Goal: Task Accomplishment & Management: Manage account settings

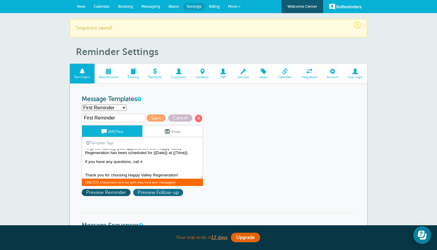
scroll to position [5, 0]
drag, startPoint x: 85, startPoint y: 151, endPoint x: 144, endPoint y: 195, distance: 73.4
click at [144, 195] on div "First Reminder Save Cancel SMS/Text Email Template Tags Copy SMS Click to add a…" at bounding box center [150, 156] width 137 height 85
select select "159491"
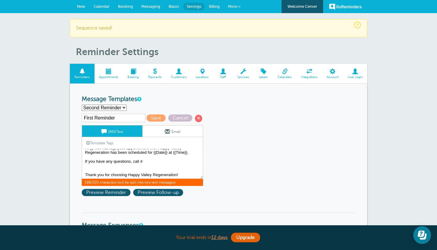
type input "Second Reminder"
type textarea "Hi {{First Name}}, your appointment with Happy Valley Regeneration is at {{Time…"
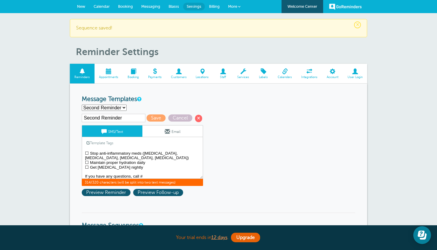
scroll to position [19, 0]
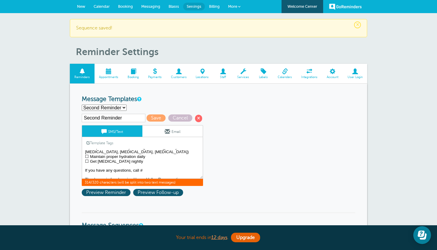
drag, startPoint x: 86, startPoint y: 151, endPoint x: 148, endPoint y: 198, distance: 78.5
select select "159492"
type input "Third Reminder"
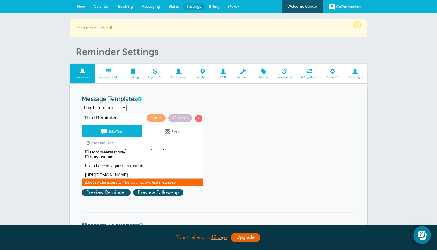
scroll to position [24, 0]
drag, startPoint x: 85, startPoint y: 151, endPoint x: 142, endPoint y: 185, distance: 66.0
click at [142, 185] on div "Third Reminder Save Cancel SMS/Text Email Template Tags Copy SMS Click to add a…" at bounding box center [150, 156] width 137 height 85
click at [146, 159] on textarea "Hi {{First Name}}, your appointment with Happy Valley Regeneration has been sch…" at bounding box center [142, 164] width 121 height 30
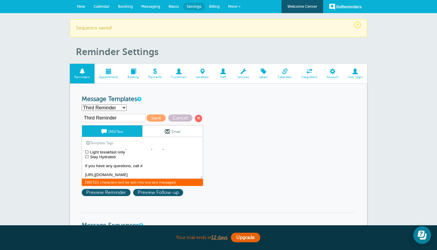
paste textarea "Sandy: (949) 243-6577 Robert: (936) 714-8062"
click at [143, 159] on textarea "Hi {{First Name}}, your appointment with Happy Valley Regeneration has been sch…" at bounding box center [142, 164] width 121 height 30
click at [141, 160] on textarea "Hi {{First Name}}, your appointment with Happy Valley Regeneration has been sch…" at bounding box center [142, 164] width 121 height 30
click at [97, 161] on textarea "Hi {{First Name}}, your appointment with Happy Valley Regeneration has been sch…" at bounding box center [142, 164] width 121 height 30
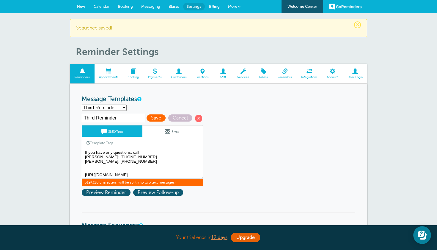
type textarea "{{First Name}}, your appointment with Happy Valley Regeneration is tomorrow at …"
click at [147, 115] on span "Save" at bounding box center [156, 117] width 19 height 7
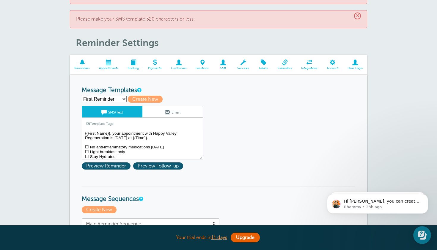
select select "159492"
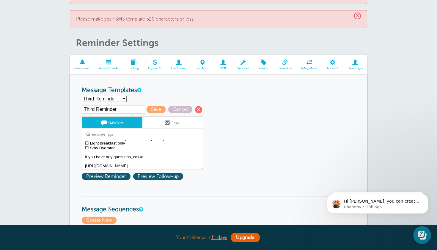
scroll to position [24, 0]
click at [145, 150] on textarea "{{First Name}}, your appointment with Happy Valley Regeneration is [DATE] at {{…" at bounding box center [142, 155] width 121 height 30
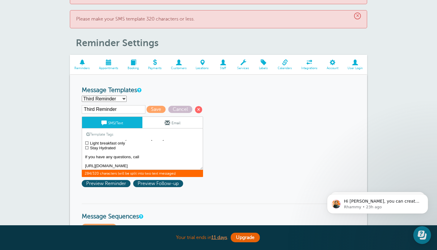
paste textarea "[PERSON_NAME]: [PHONE_NUMBER] [PERSON_NAME]: [PHONE_NUMBER]"
click at [140, 151] on textarea "{{First Name}}, your appointment with Happy Valley Regeneration is [DATE] at {{…" at bounding box center [142, 155] width 121 height 30
type textarea "{{First Name}}, your appointment with Happy Valley Regeneration is tomorrow at …"
click at [147, 110] on span "Save" at bounding box center [156, 109] width 19 height 7
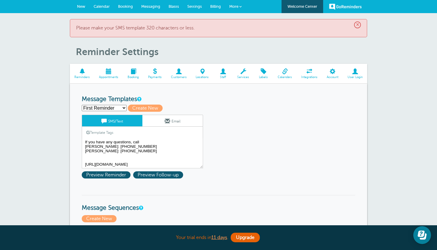
scroll to position [37, 0]
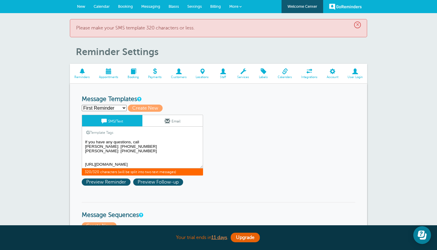
click at [85, 154] on textarea "{{First Name}}, your appointment with Happy Valley Regeneration is [DATE] at {{…" at bounding box center [142, 153] width 121 height 30
click at [98, 154] on textarea "{{First Name}}, your appointment with Happy Valley Regeneration is [DATE] at {{…" at bounding box center [142, 153] width 121 height 30
select select "159492"
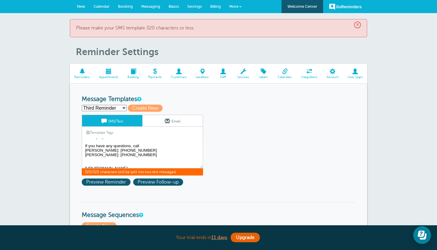
scroll to position [30, 0]
click at [84, 164] on textarea "{{First Name}}, your appointment with Happy Valley Regeneration is tomorrow at …" at bounding box center [142, 153] width 121 height 30
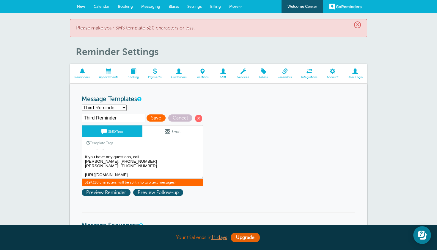
type textarea "{{First Name}}, your appointment with Happy Valley Regeneration is tomorrow at …"
click at [148, 117] on span "Save" at bounding box center [156, 117] width 19 height 7
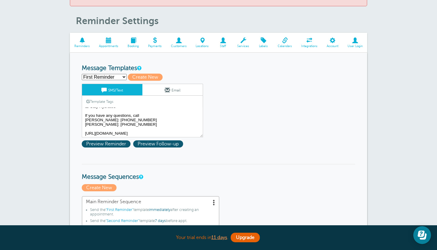
scroll to position [32, 0]
select select "159491"
type input "Second Reminder"
type textarea "Hi {{First Name}}, your appointment with Happy Valley Regeneration is at {{Time…"
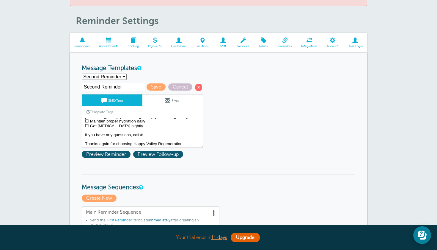
scroll to position [19, 0]
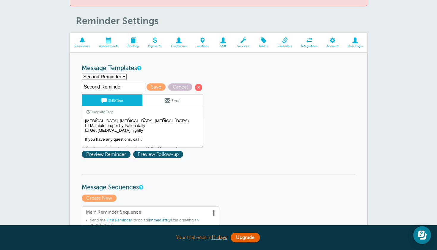
select select "159489"
type input "First Reminder"
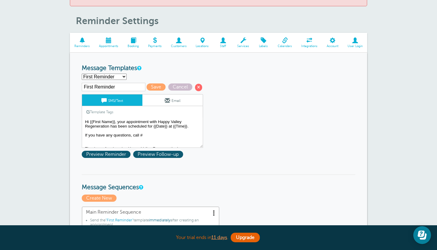
scroll to position [5, 0]
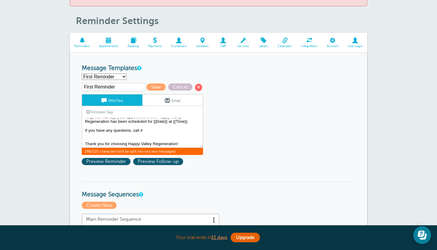
click at [145, 128] on textarea "{{First Name}}, your appointment with Happy Valley Regeneration is tomorrow at …" at bounding box center [142, 133] width 121 height 30
paste textarea "[PERSON_NAME]: [PHONE_NUMBER] [PERSON_NAME]: [PHONE_NUMBER]"
click at [141, 128] on textarea "{{First Name}}, your appointment with Happy Valley Regeneration is tomorrow at …" at bounding box center [142, 133] width 121 height 30
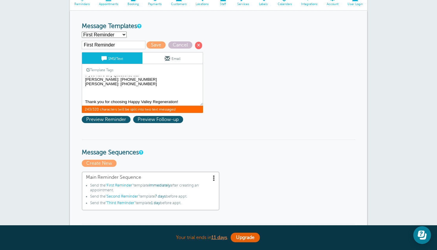
scroll to position [70, 0]
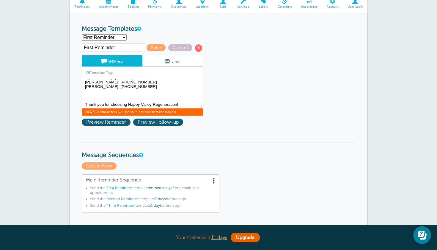
click at [89, 96] on textarea "{{First Name}}, your appointment with Happy Valley Regeneration is tomorrow at …" at bounding box center [142, 94] width 121 height 30
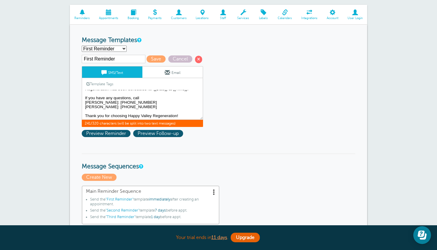
scroll to position [9, 0]
type textarea "Hi {{First Name}}, your appointment with Happy Valley Regeneration has been sch…"
click at [151, 58] on span "Save" at bounding box center [156, 58] width 19 height 7
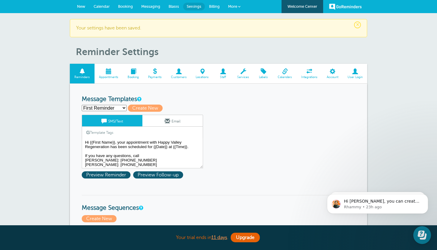
select select "159491"
type input "Second Reminder"
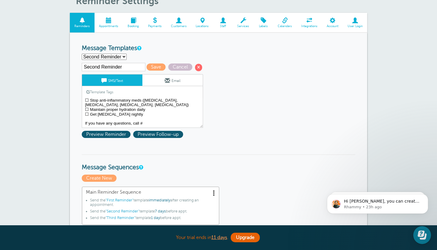
scroll to position [19, 0]
click at [148, 113] on textarea "Hi {{First Name}}, your appointment with Happy Valley Regeneration has been sch…" at bounding box center [142, 113] width 121 height 30
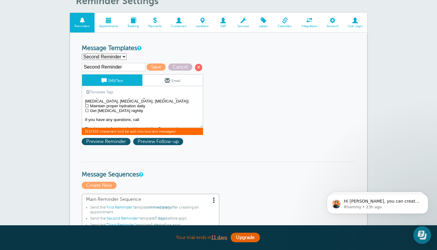
paste textarea "[PERSON_NAME]: [PHONE_NUMBER] [PERSON_NAME]: [PHONE_NUMBER]"
click at [140, 112] on textarea "Hi {{First Name}}, your appointment with Happy Valley Regeneration has been sch…" at bounding box center [142, 113] width 121 height 30
click at [140, 113] on textarea "Hi {{First Name}}, your appointment with Happy Valley Regeneration has been sch…" at bounding box center [142, 113] width 121 height 30
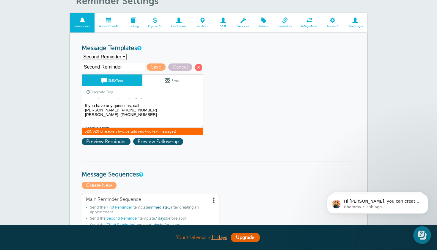
scroll to position [32, 0]
click at [84, 122] on textarea "Hi {{First Name}}, your appointment with Happy Valley Regeneration has been sch…" at bounding box center [142, 113] width 121 height 30
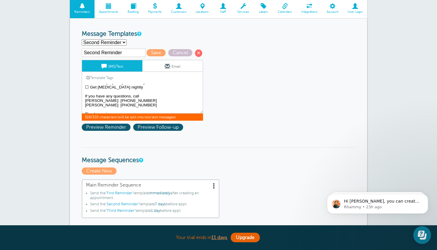
scroll to position [71, 0]
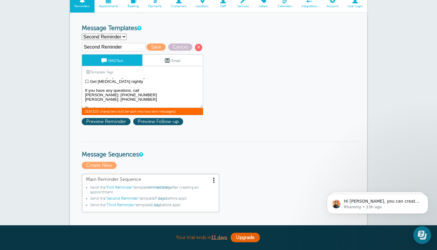
click at [113, 104] on textarea "Hi {{First Name}}, your appointment with Happy Valley Regeneration has been sch…" at bounding box center [142, 93] width 121 height 30
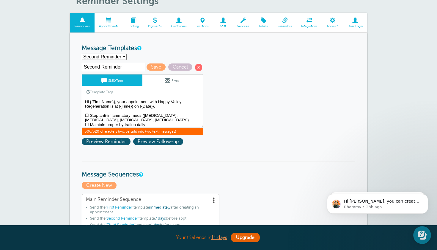
scroll to position [0, 0]
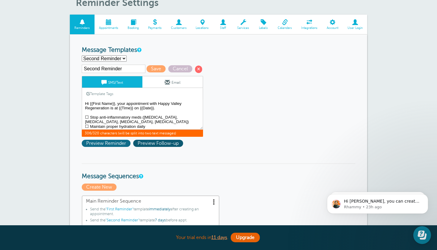
click at [114, 142] on span "Preview Reminder" at bounding box center [106, 143] width 49 height 7
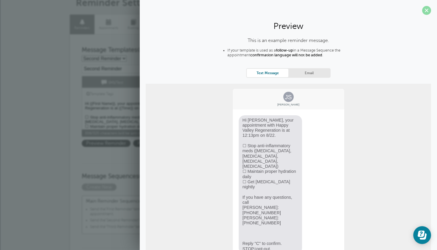
click at [427, 12] on span at bounding box center [426, 10] width 9 height 9
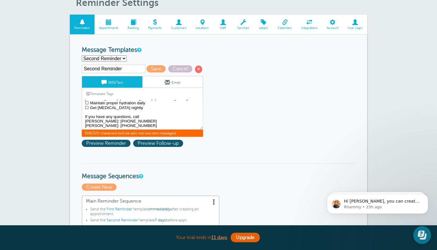
scroll to position [23, 0]
click at [84, 121] on textarea "Hi {{First Name}}, your appointment with Happy Valley Regeneration has been sch…" at bounding box center [142, 115] width 121 height 30
click at [175, 114] on textarea "Hi {{First Name}}, your appointment with Happy Valley Regeneration has been sch…" at bounding box center [142, 115] width 121 height 30
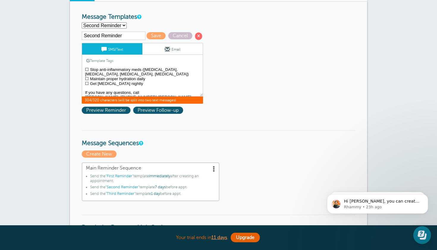
scroll to position [66, 0]
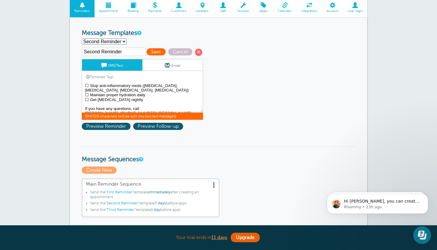
type textarea "Hi {{First Name}}, your appointment with Happy Valley Regeneration is at {{Time…"
click at [152, 51] on span "Save" at bounding box center [156, 51] width 19 height 7
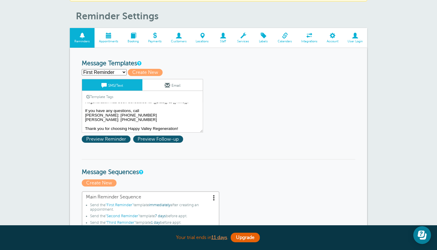
scroll to position [9, 0]
click at [116, 69] on div "First Reminder Second Reminder Third Reminder Create new... Create New" at bounding box center [219, 72] width 274 height 7
select select "159492"
type input "Third Reminder"
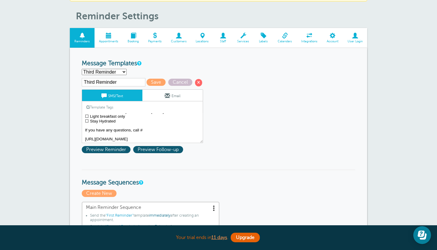
scroll to position [24, 0]
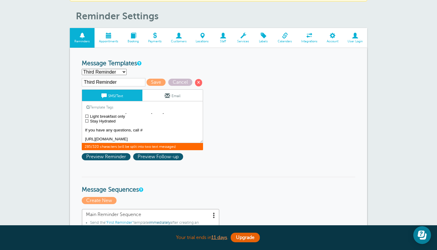
click at [144, 126] on textarea "Hi {{First Name}}, your appointment with Happy Valley Regeneration has been sch…" at bounding box center [142, 128] width 121 height 30
paste textarea "[PERSON_NAME]: [PHONE_NUMBER] [PERSON_NAME]: [PHONE_NUMBER]"
click at [140, 125] on textarea "Hi {{First Name}}, your appointment with Happy Valley Regeneration has been sch…" at bounding box center [142, 128] width 121 height 30
click at [87, 127] on textarea "Hi {{First Name}}, your appointment with Happy Valley Regeneration has been sch…" at bounding box center [142, 128] width 121 height 30
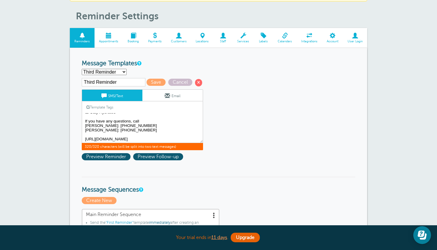
scroll to position [32, 0]
drag, startPoint x: 114, startPoint y: 138, endPoint x: 82, endPoint y: 133, distance: 32.8
paste textarea "https://app.formdr.com/practice/NDI2NTQ=/form/0xEPbN_HL6aks11gnpF-PjJl0Z_tztQp"
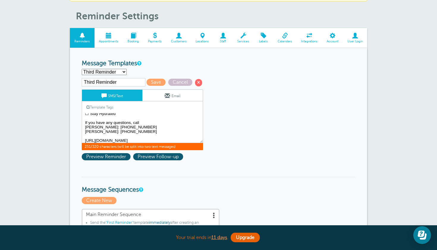
scroll to position [32, 0]
drag, startPoint x: 114, startPoint y: 137, endPoint x: 83, endPoint y: 132, distance: 31.3
click at [83, 132] on textarea "Hi {{First Name}}, your appointment with Happy Valley Regeneration has been sch…" at bounding box center [142, 128] width 121 height 30
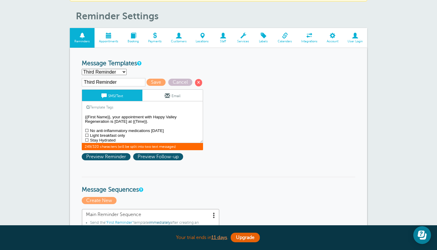
scroll to position [0, 0]
type textarea "{{First Name}}, your appointment with Happy Valley Regeneration is tomorrow at …"
click at [147, 80] on span "Save" at bounding box center [156, 82] width 19 height 7
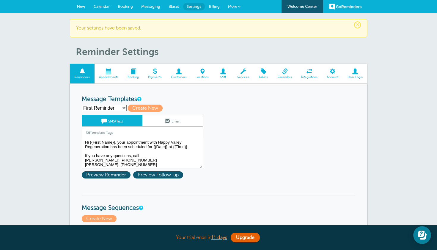
select select
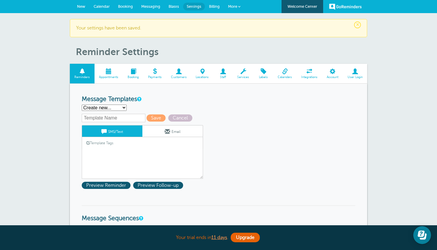
select select "159492"
type input "Third Reminder"
type textarea "{{First Name}}, your appointment with Happy Valley Regeneration is [DATE] at {{…"
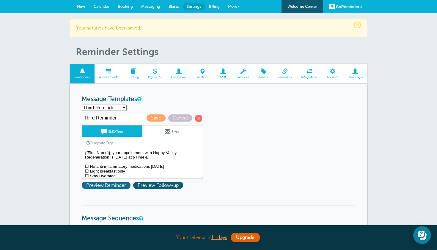
click at [114, 185] on span "Preview Reminder" at bounding box center [106, 184] width 49 height 7
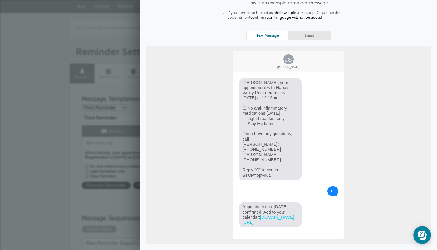
scroll to position [37, 0]
click at [266, 249] on span "Close" at bounding box center [267, 253] width 21 height 7
